Goal: Navigation & Orientation: Find specific page/section

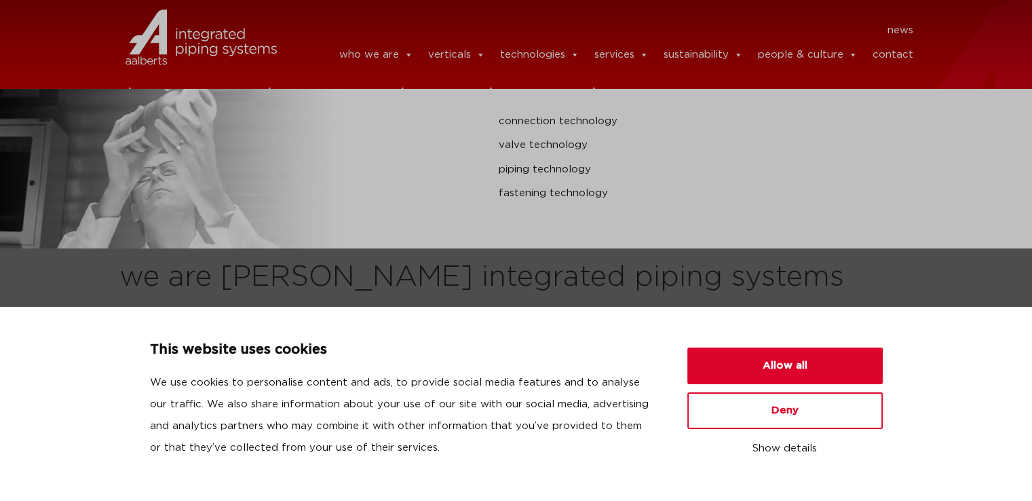
click at [553, 55] on link "technologies" at bounding box center [538, 54] width 79 height 27
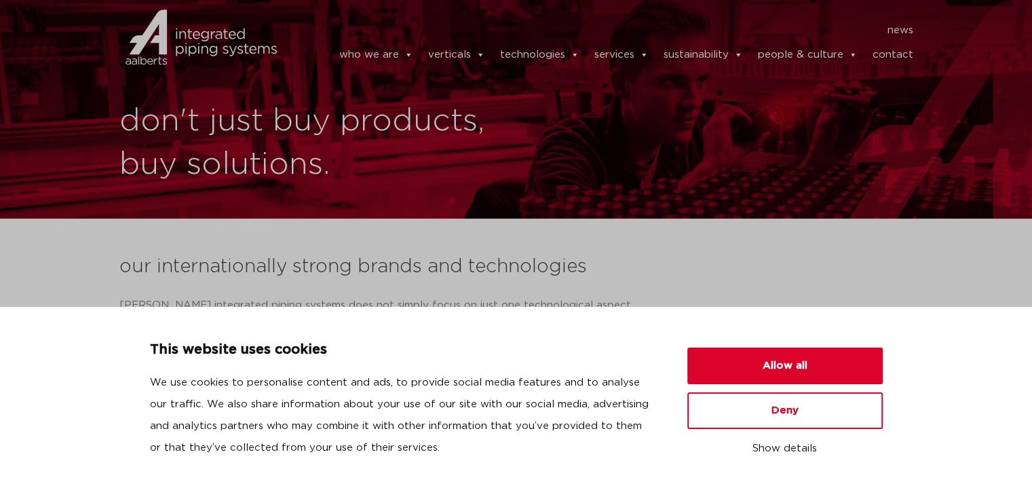
click at [553, 55] on link "technologies" at bounding box center [538, 54] width 79 height 27
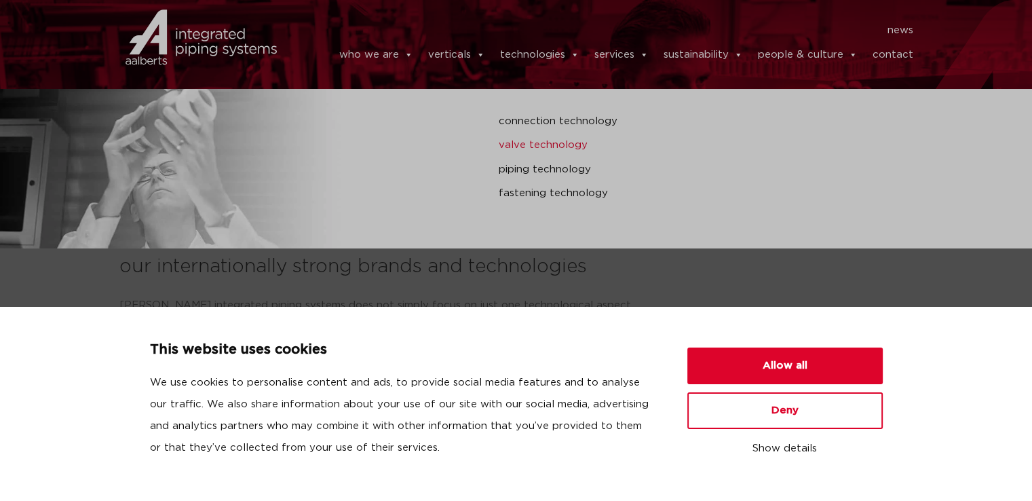
click at [549, 144] on link "valve technology" at bounding box center [692, 145] width 387 height 18
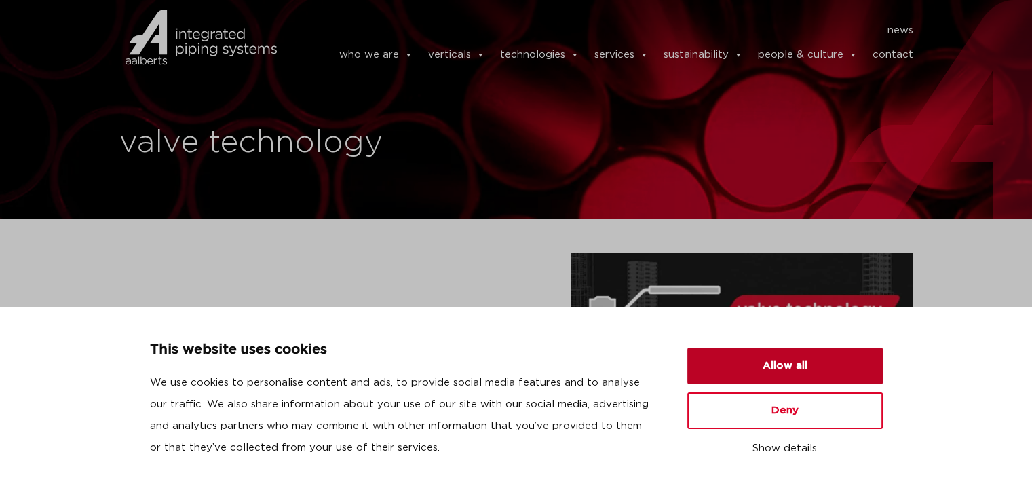
click at [790, 368] on button "Allow all" at bounding box center [784, 365] width 195 height 37
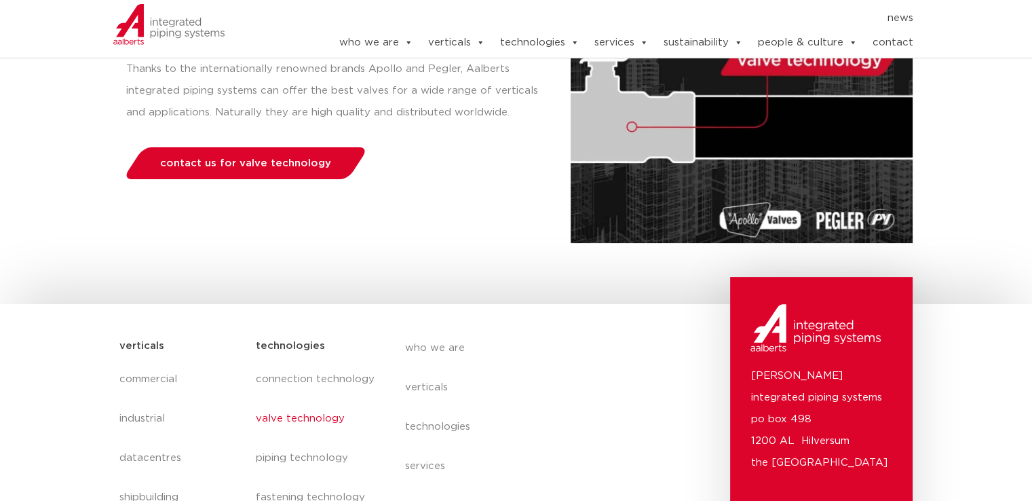
scroll to position [27, 0]
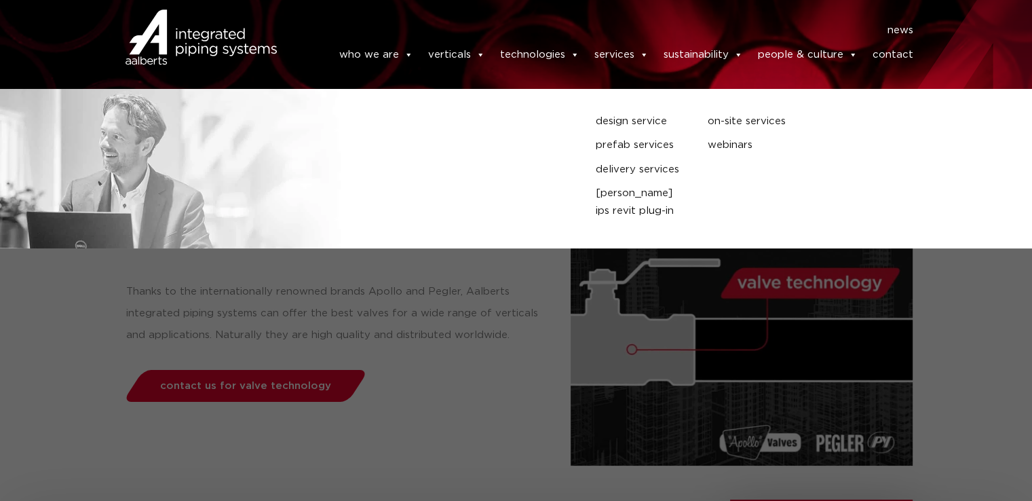
click at [625, 60] on link "services" at bounding box center [621, 54] width 54 height 27
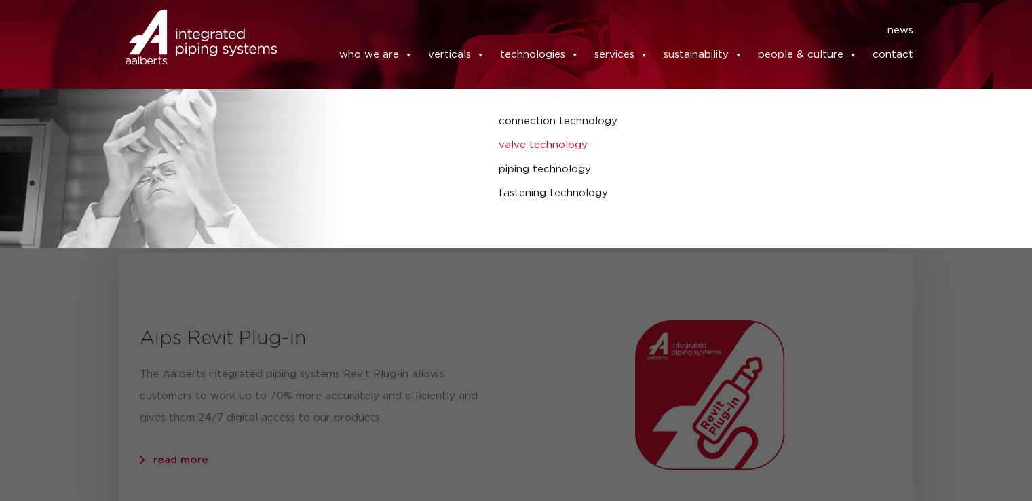
click at [545, 144] on link "valve technology" at bounding box center [692, 145] width 387 height 18
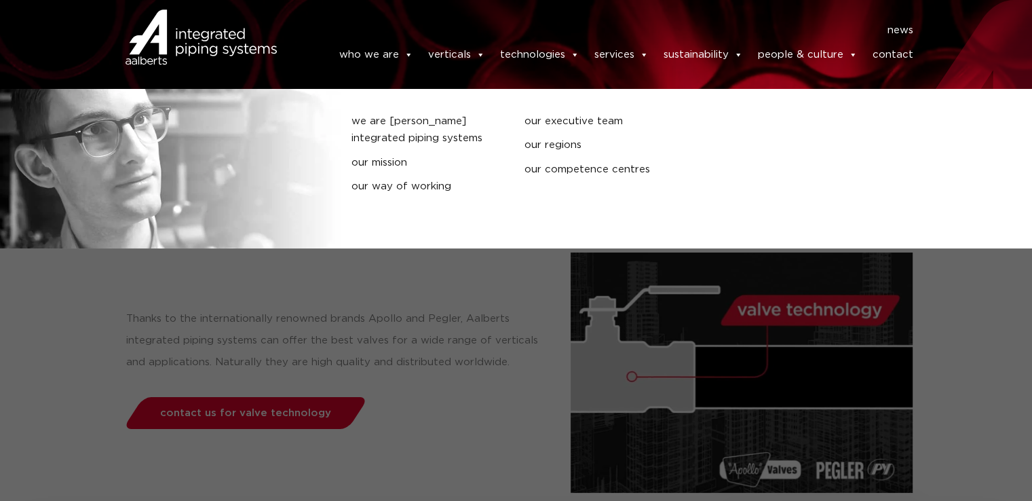
click at [379, 61] on link "who we are" at bounding box center [375, 54] width 74 height 27
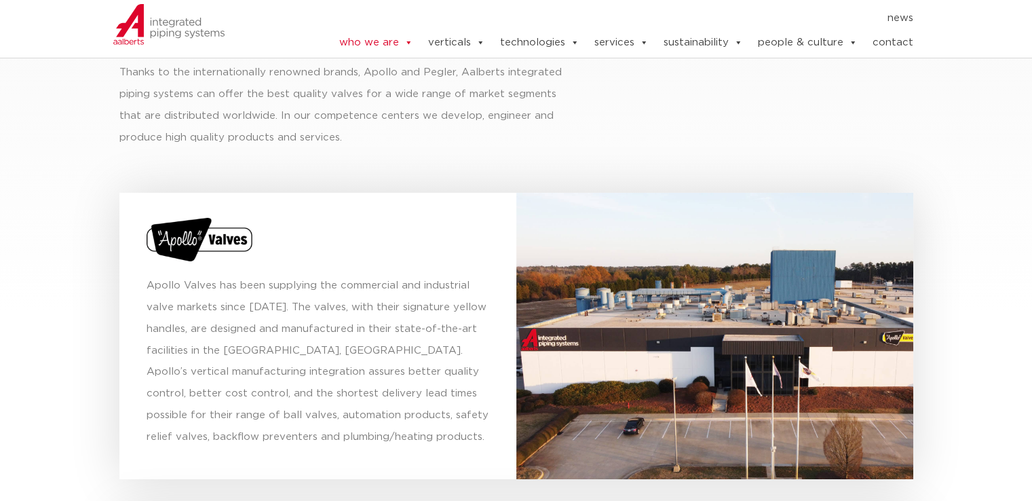
scroll to position [4273, 0]
